Goal: Communication & Community: Participate in discussion

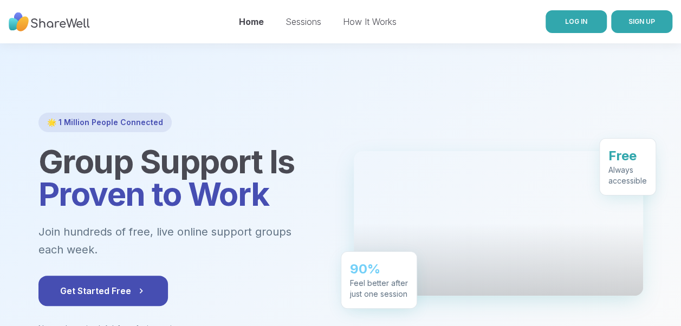
drag, startPoint x: 0, startPoint y: 0, endPoint x: 592, endPoint y: 21, distance: 592.4
click at [592, 21] on link "LOG IN" at bounding box center [576, 21] width 61 height 23
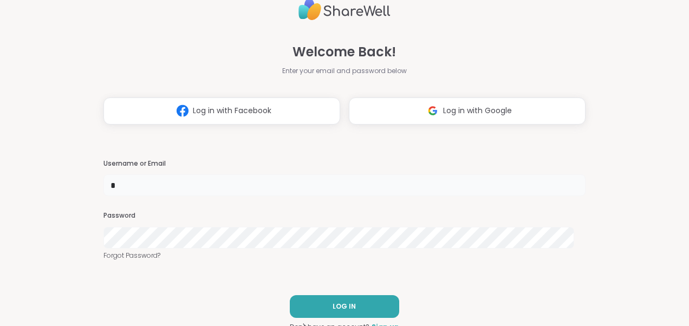
click at [170, 184] on input "*" at bounding box center [344, 185] width 482 height 22
type input "*******"
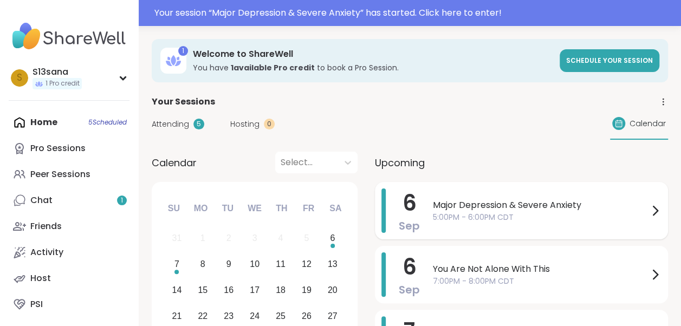
click at [558, 219] on span "5:00PM - 6:00PM CDT" at bounding box center [541, 217] width 216 height 11
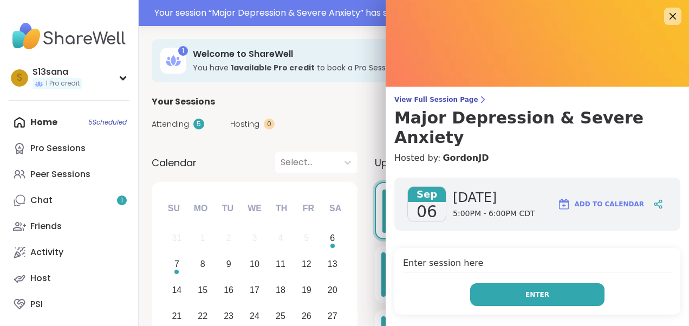
click at [514, 283] on button "Enter" at bounding box center [537, 294] width 134 height 23
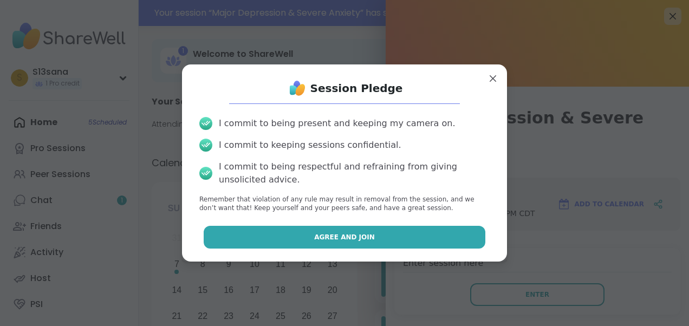
click at [421, 239] on button "Agree and Join" at bounding box center [345, 237] width 282 height 23
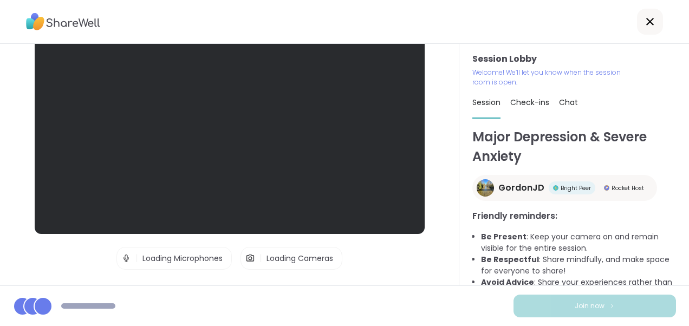
scroll to position [62, 0]
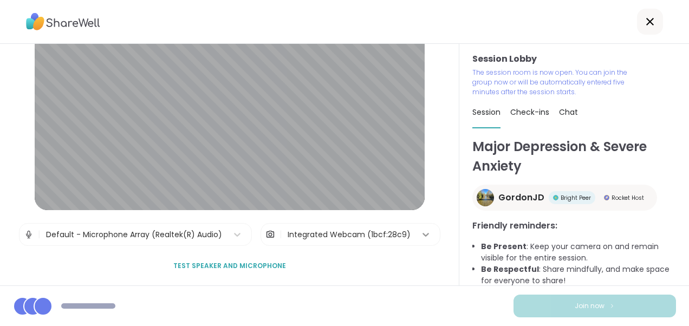
click at [423, 233] on icon at bounding box center [426, 235] width 7 height 4
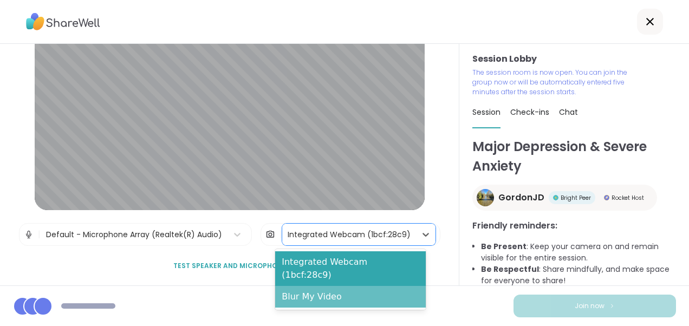
click at [360, 286] on div "Blur My Video" at bounding box center [350, 297] width 151 height 22
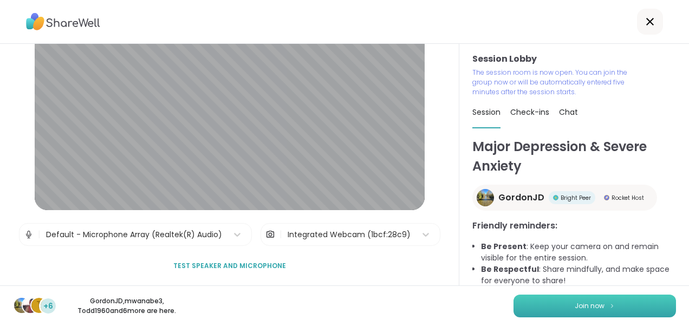
click at [616, 304] on button "Join now" at bounding box center [595, 306] width 163 height 23
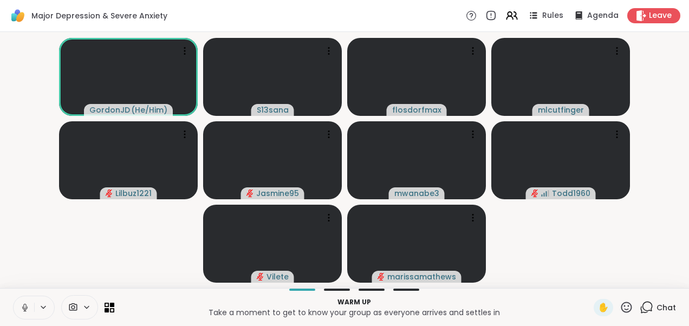
click at [25, 306] on icon at bounding box center [24, 306] width 3 height 5
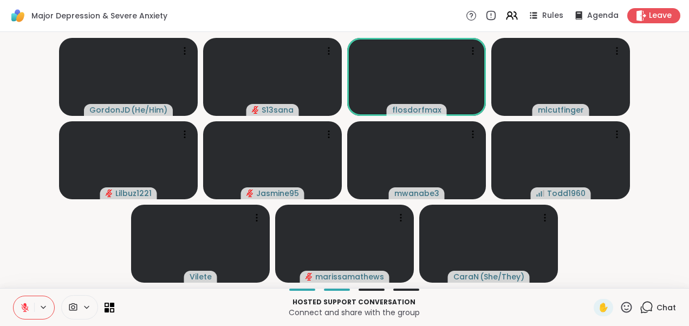
click at [670, 187] on video-player-container "GordonJD ( He/Him ) S13sana flosdorfmax mlcutfinger Lilbuz1221 Jasmine95 mwanab…" at bounding box center [345, 160] width 676 height 248
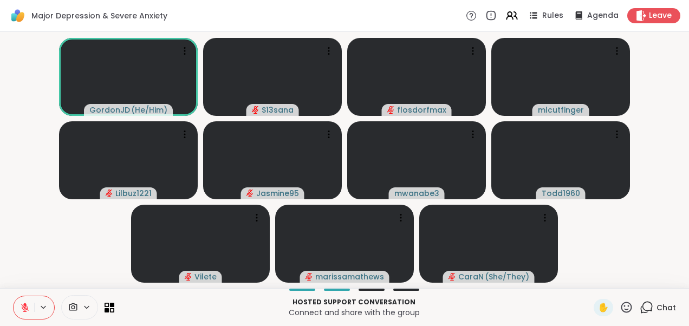
click at [78, 243] on video-player-container "GordonJD ( He/Him ) S13sana flosdorfmax mlcutfinger Lilbuz1221 Jasmine95 mwanab…" at bounding box center [345, 160] width 676 height 248
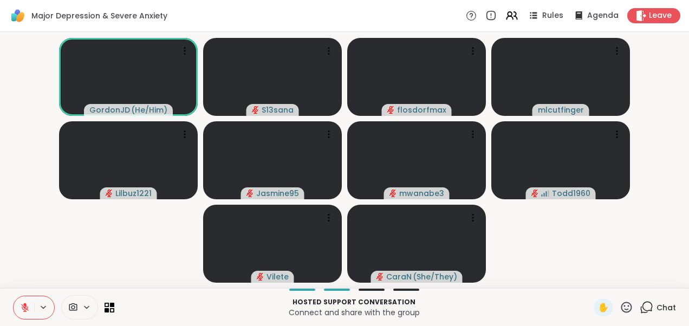
click at [21, 309] on icon at bounding box center [25, 308] width 10 height 10
click at [23, 307] on icon at bounding box center [25, 308] width 10 height 10
click at [7, 229] on video-player-container "GordonJD ( He/Him ) S13sana flosdorfmax mlcutfinger Lilbuz1221 Jasmine95 mwanab…" at bounding box center [345, 160] width 676 height 248
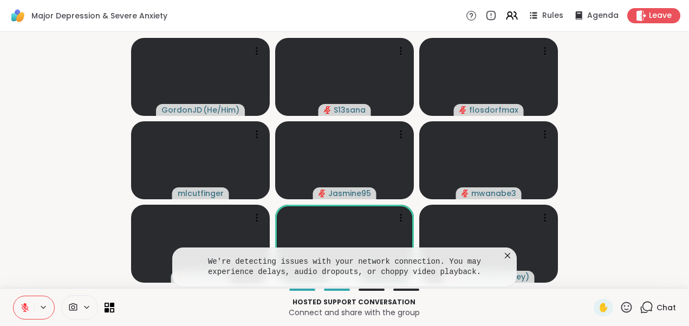
click at [506, 255] on icon at bounding box center [507, 255] width 11 height 11
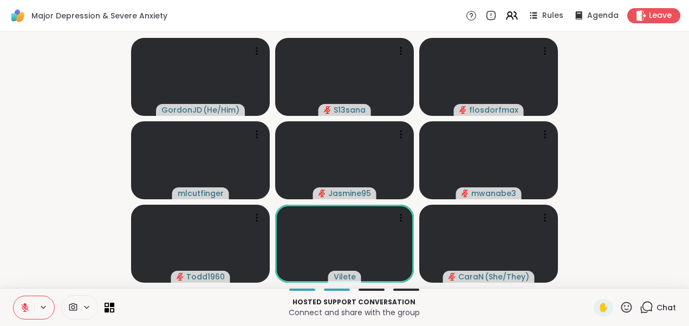
click at [611, 238] on video-player-container "GordonJD ( He/Him ) S13sana flosdorfmax mlcutfinger Jasmine95 mwanabe3 Todd1960…" at bounding box center [345, 160] width 676 height 248
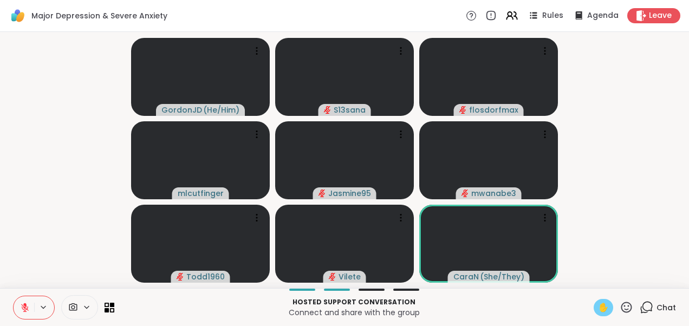
click at [598, 303] on span "✋" at bounding box center [603, 307] width 11 height 13
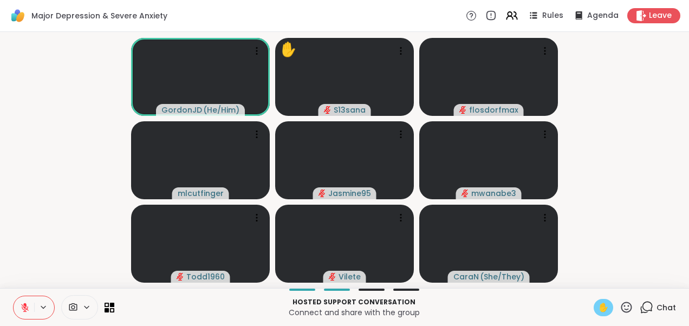
click at [598, 303] on span "✋" at bounding box center [603, 307] width 11 height 13
click at [23, 306] on icon at bounding box center [25, 308] width 8 height 8
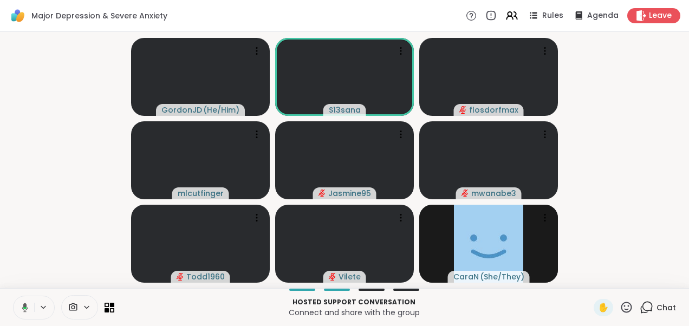
click at [28, 304] on icon at bounding box center [23, 308] width 10 height 10
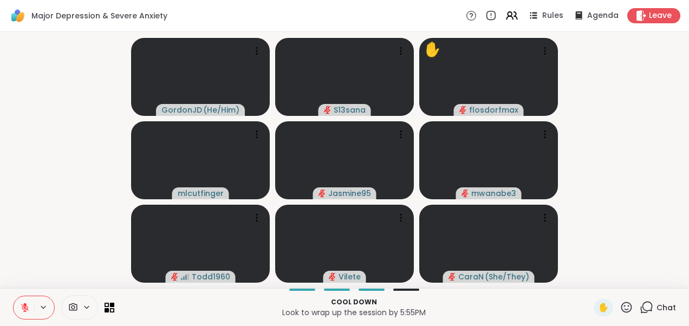
click at [22, 306] on icon at bounding box center [25, 308] width 8 height 8
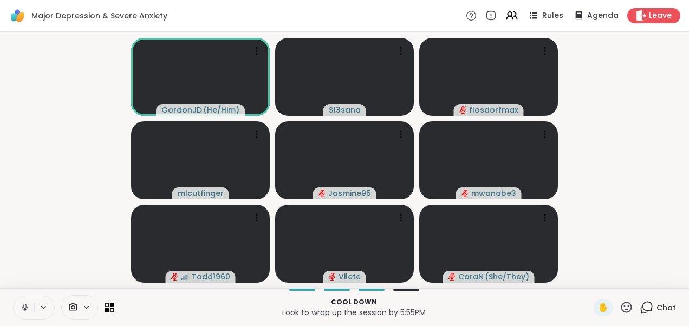
click at [25, 308] on icon at bounding box center [24, 306] width 3 height 5
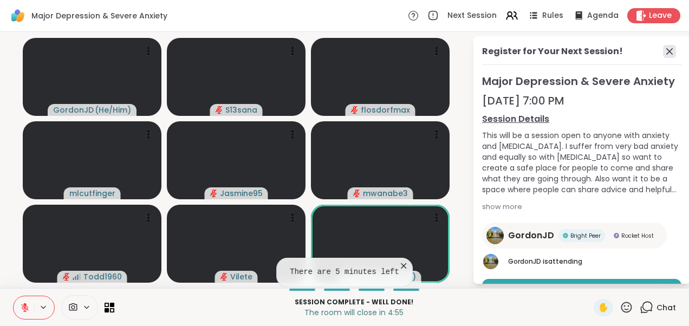
click at [666, 51] on icon at bounding box center [669, 51] width 7 height 7
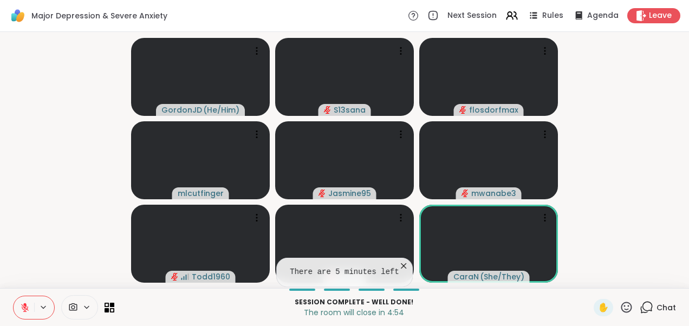
click at [399, 265] on icon at bounding box center [403, 266] width 11 height 11
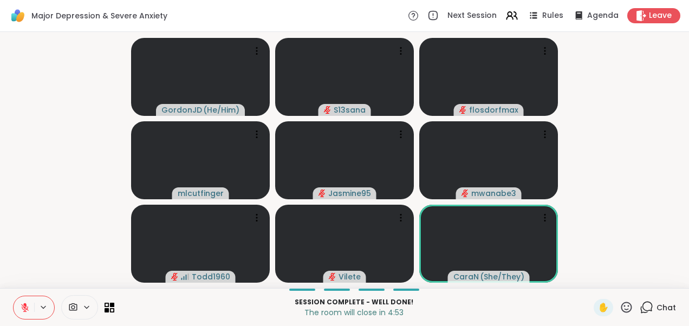
click at [630, 211] on video-player-container "GordonJD ( He/Him ) S13sana flosdorfmax mlcutfinger Jasmine95 mwanabe3 Todd1960…" at bounding box center [345, 160] width 676 height 248
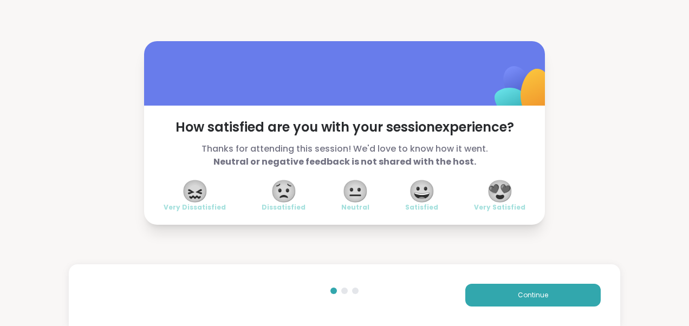
click at [500, 191] on span "😍" at bounding box center [499, 191] width 27 height 20
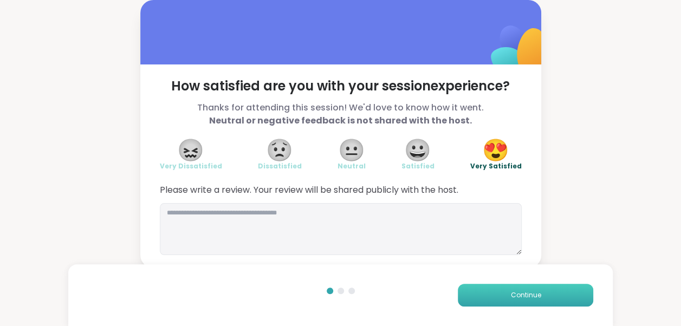
click at [524, 293] on span "Continue" at bounding box center [525, 295] width 30 height 10
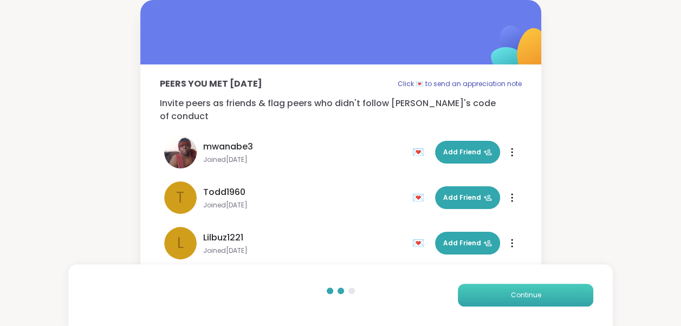
click at [524, 293] on span "Continue" at bounding box center [525, 295] width 30 height 10
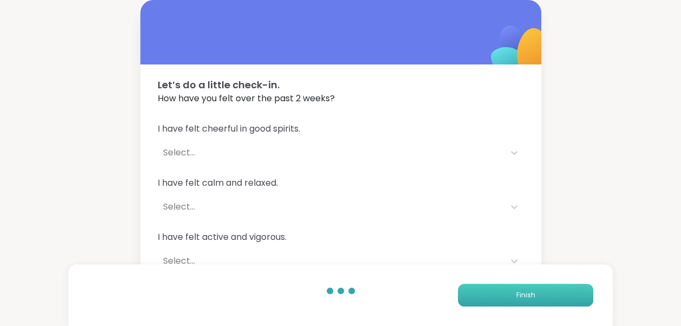
click at [524, 293] on span "Finish" at bounding box center [525, 295] width 19 height 10
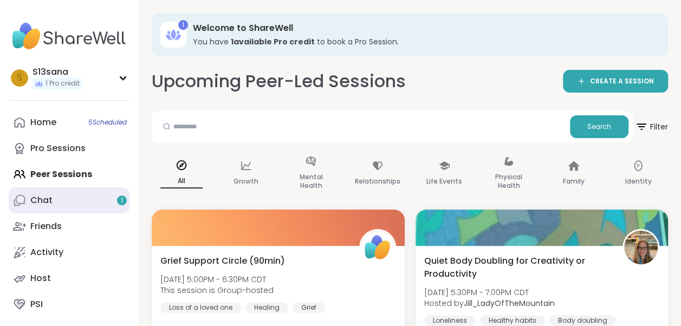
click at [35, 198] on div "Chat 1" at bounding box center [41, 200] width 22 height 12
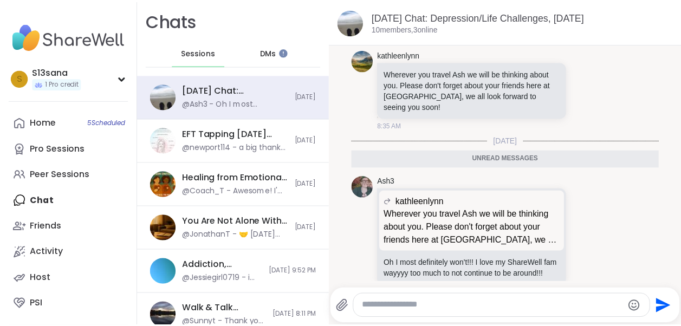
scroll to position [1523, 0]
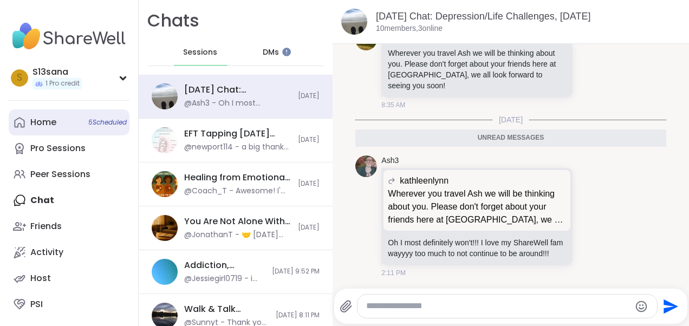
click at [89, 124] on span "5 Scheduled" at bounding box center [107, 122] width 38 height 9
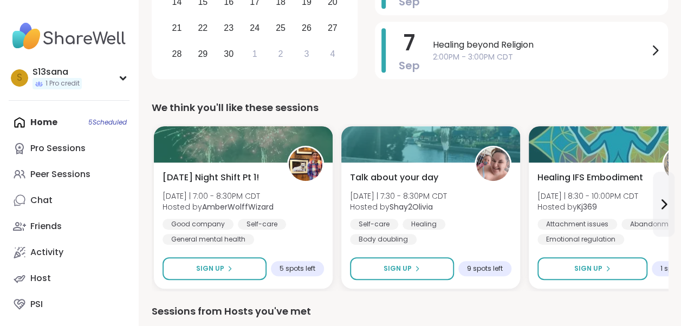
scroll to position [271, 0]
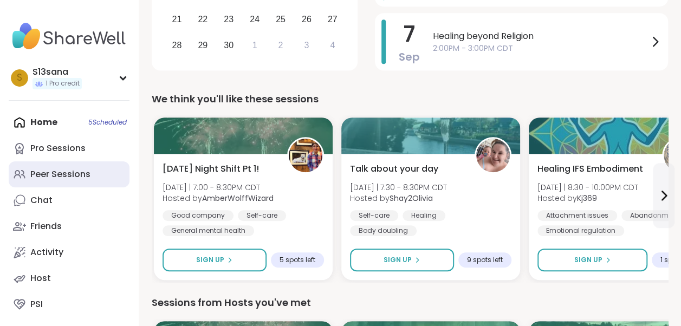
click at [85, 173] on div "Peer Sessions" at bounding box center [60, 174] width 60 height 12
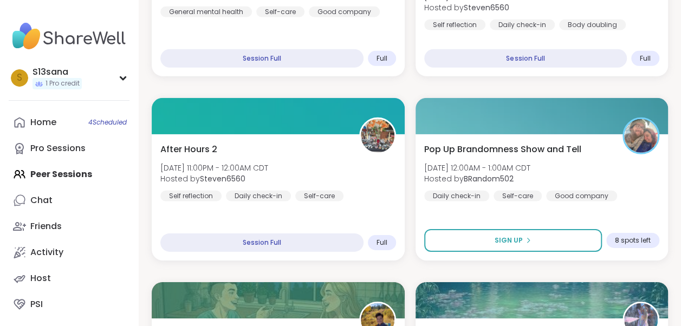
scroll to position [1606, 0]
